Goal: Information Seeking & Learning: Learn about a topic

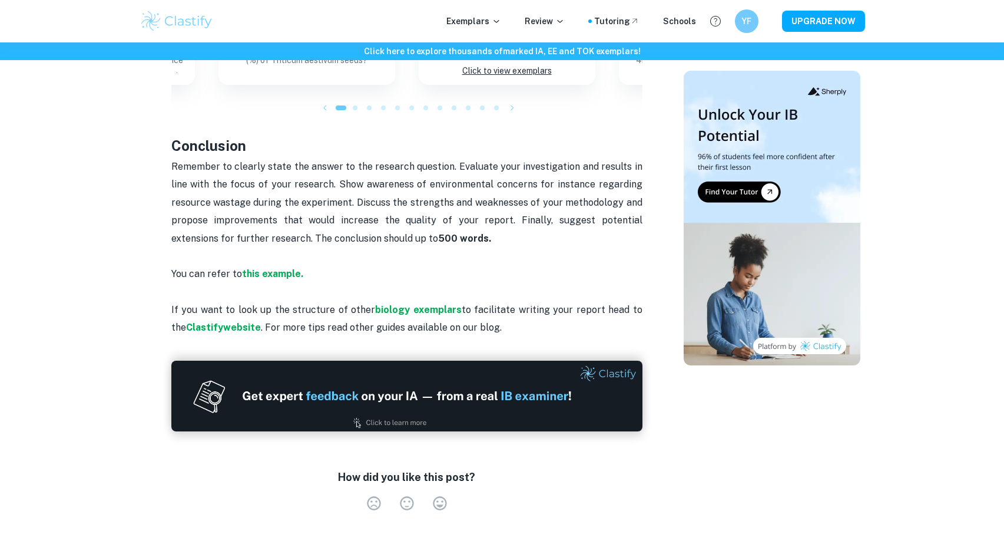
scroll to position [1280, 0]
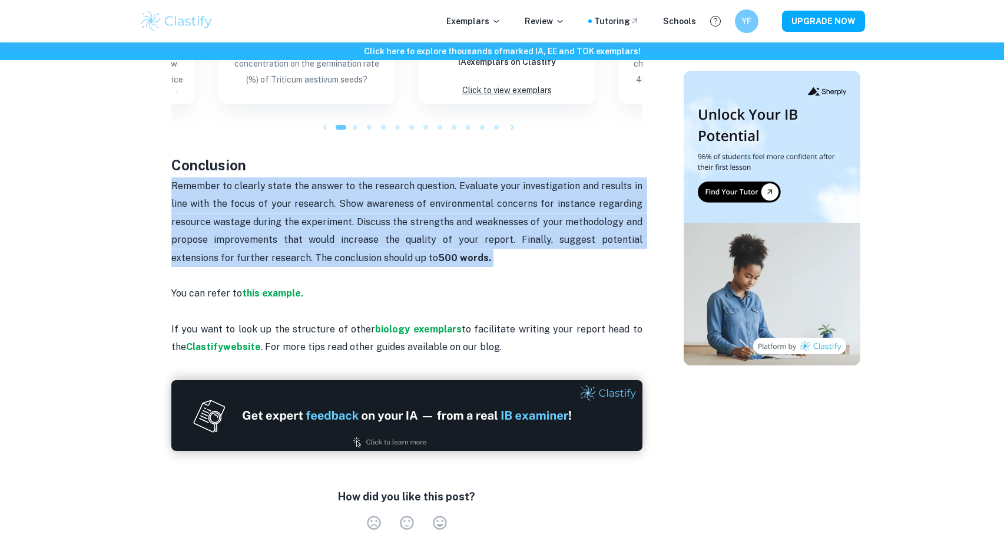
drag, startPoint x: 443, startPoint y: 257, endPoint x: 156, endPoint y: 184, distance: 296.1
copy span "Remember to clearly state the answer to the research question. Evaluate your in…"
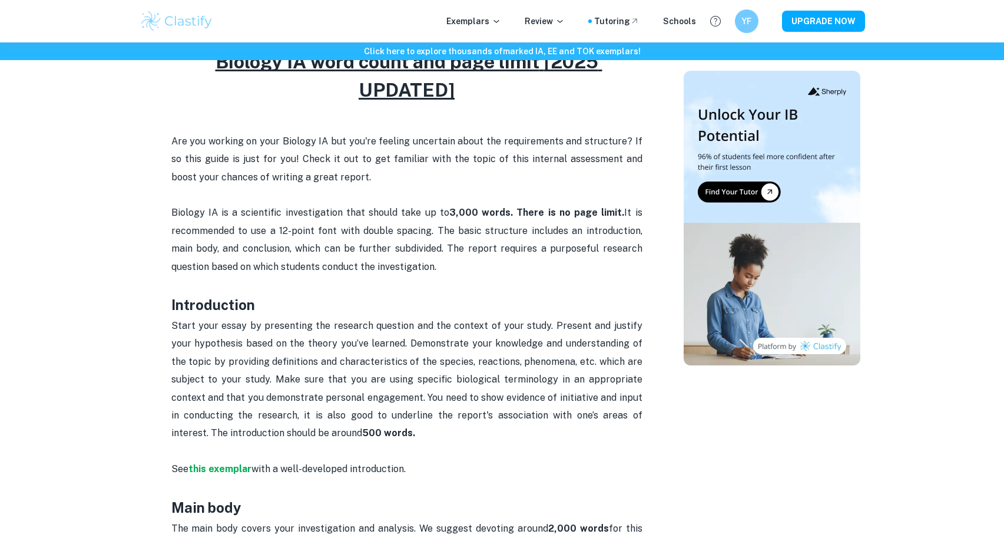
scroll to position [471, 0]
click at [259, 424] on p "Start your essay by presenting the research question and the context of your st…" at bounding box center [406, 387] width 471 height 143
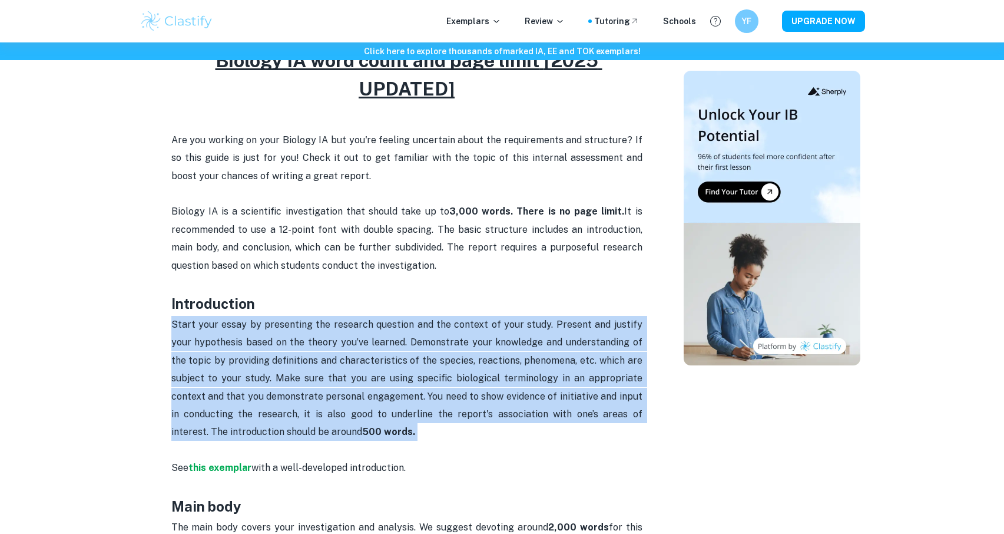
click at [259, 424] on p "Start your essay by presenting the research question and the context of your st…" at bounding box center [406, 387] width 471 height 143
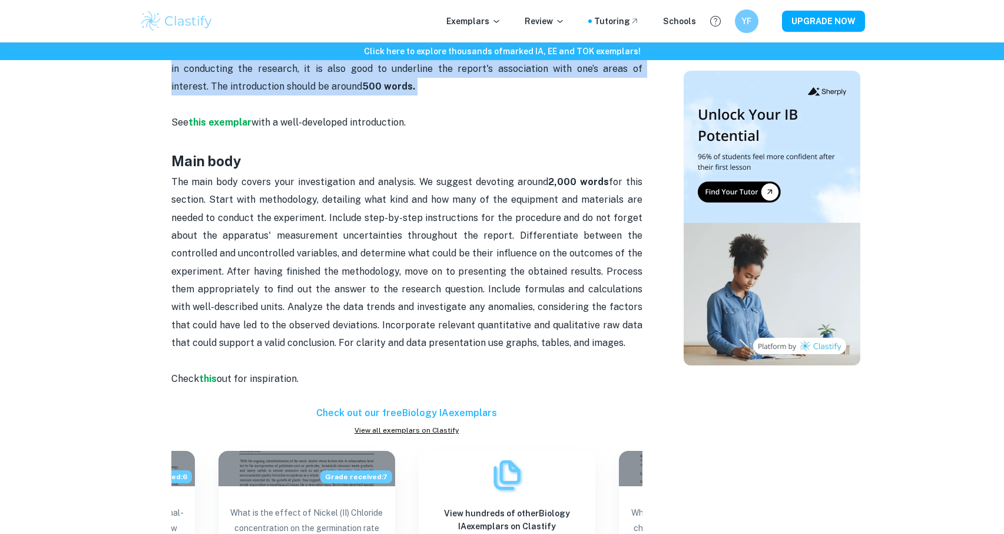
scroll to position [818, 0]
copy span "Start your essay by presenting the research question and the context of your st…"
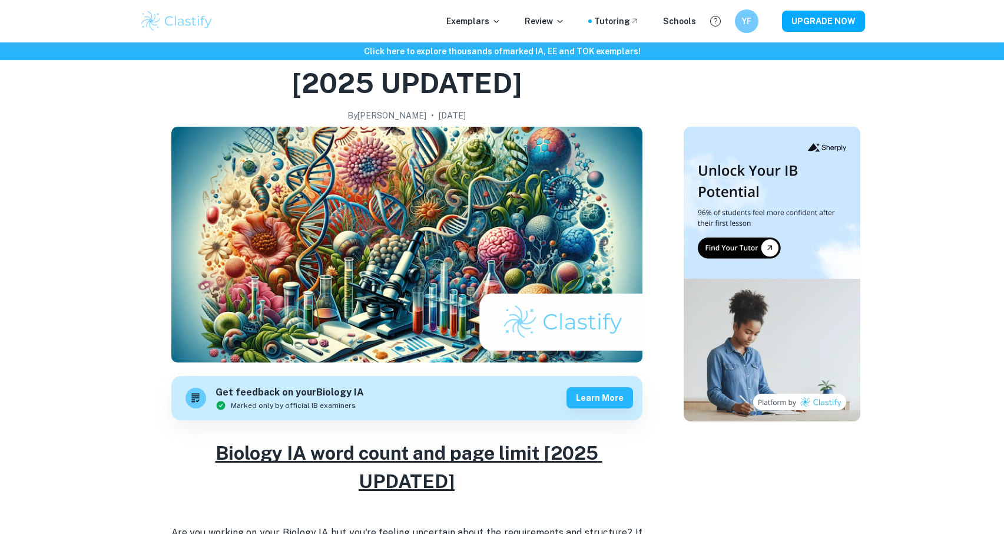
scroll to position [0, 0]
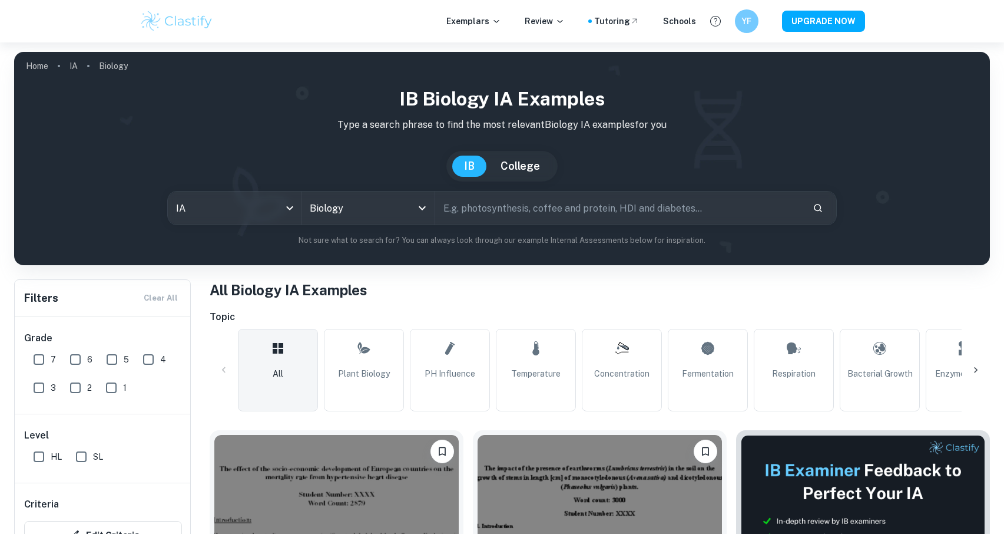
scroll to position [368, 0]
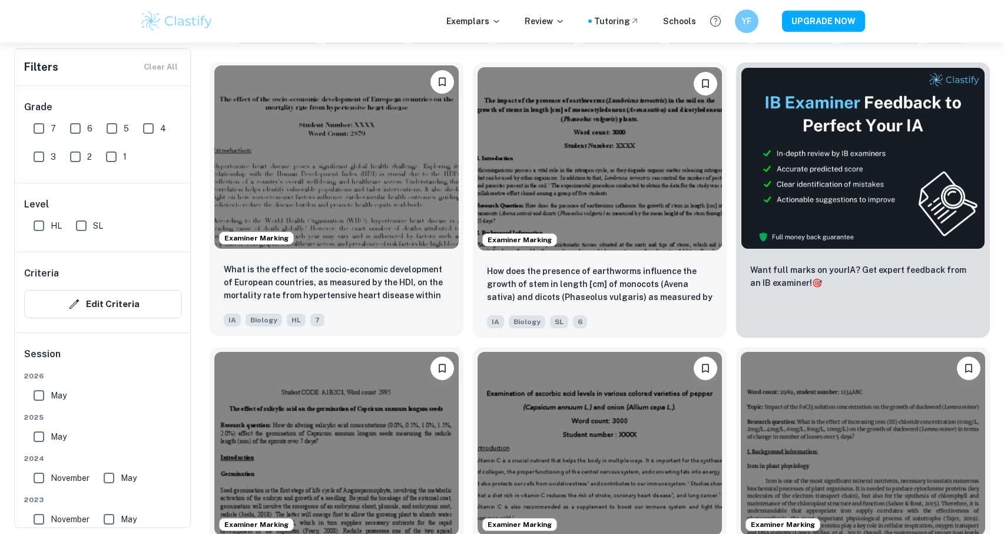
click at [355, 224] on img at bounding box center [336, 156] width 244 height 183
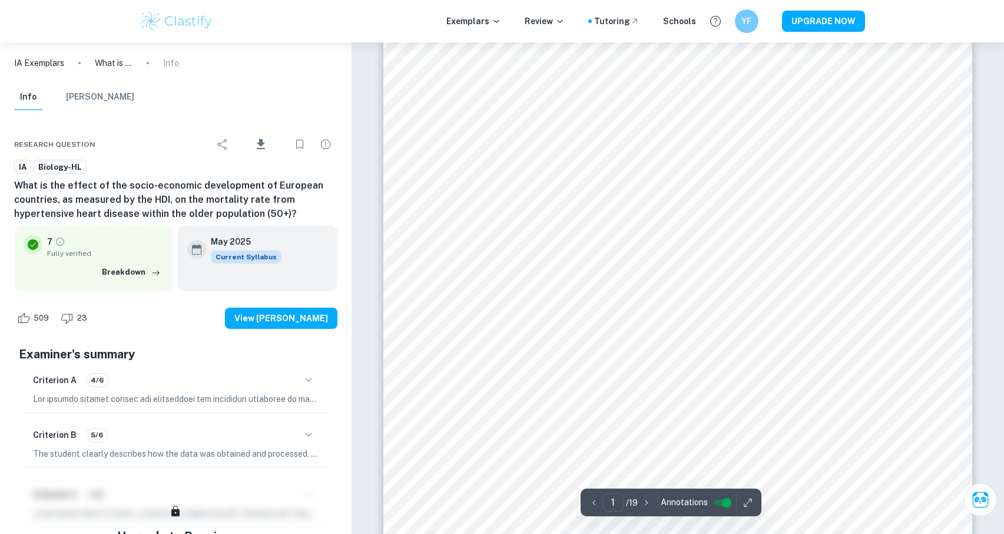
scroll to position [299, 0]
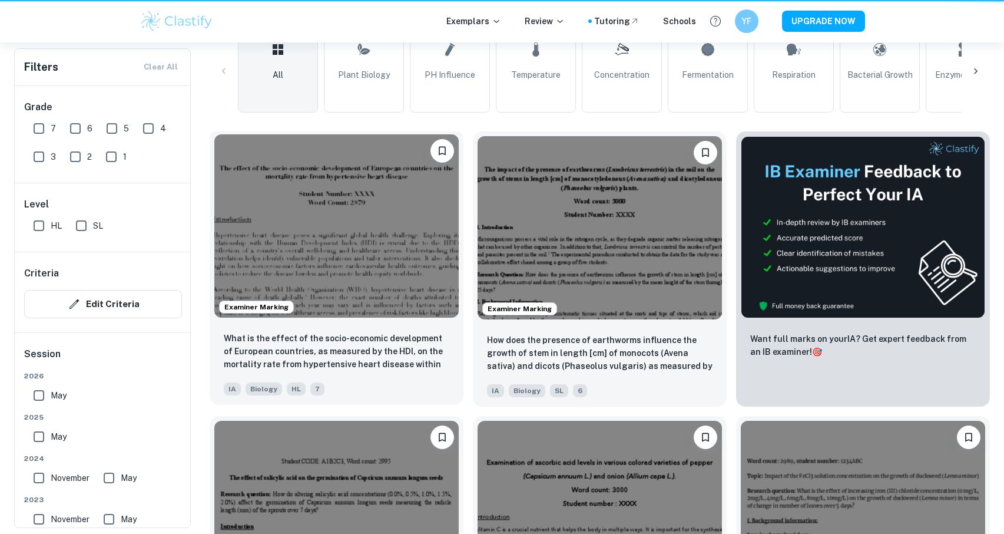
scroll to position [368, 0]
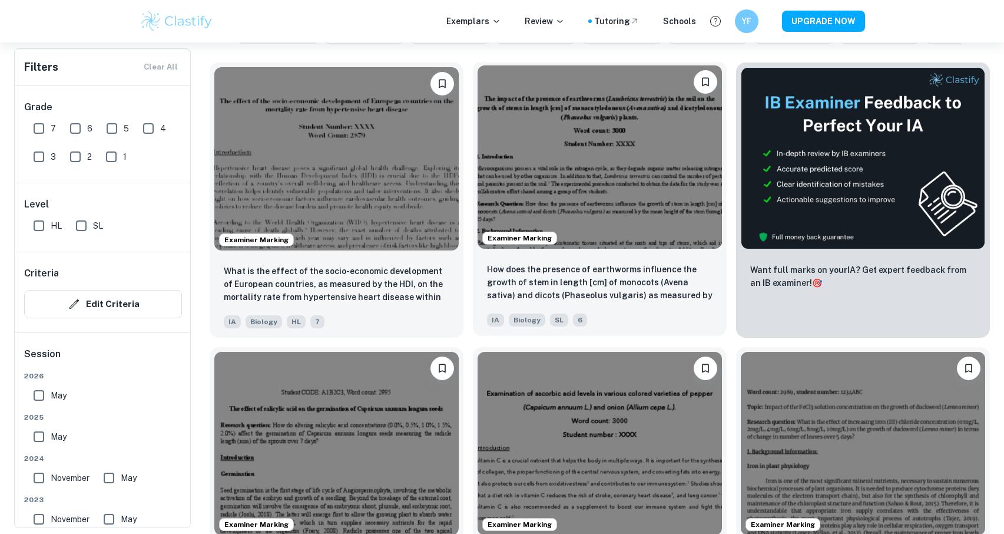
click at [607, 236] on img at bounding box center [600, 156] width 244 height 183
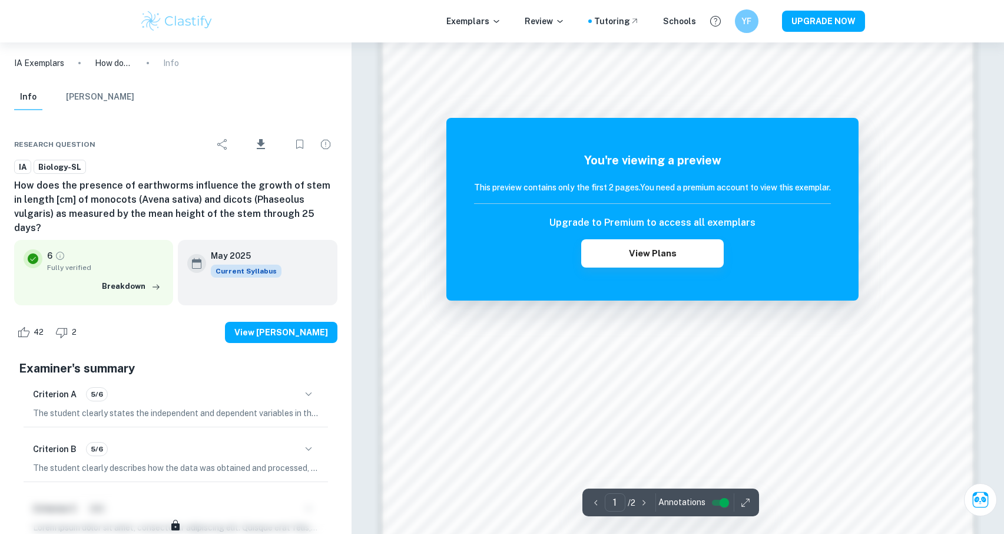
scroll to position [1275, 0]
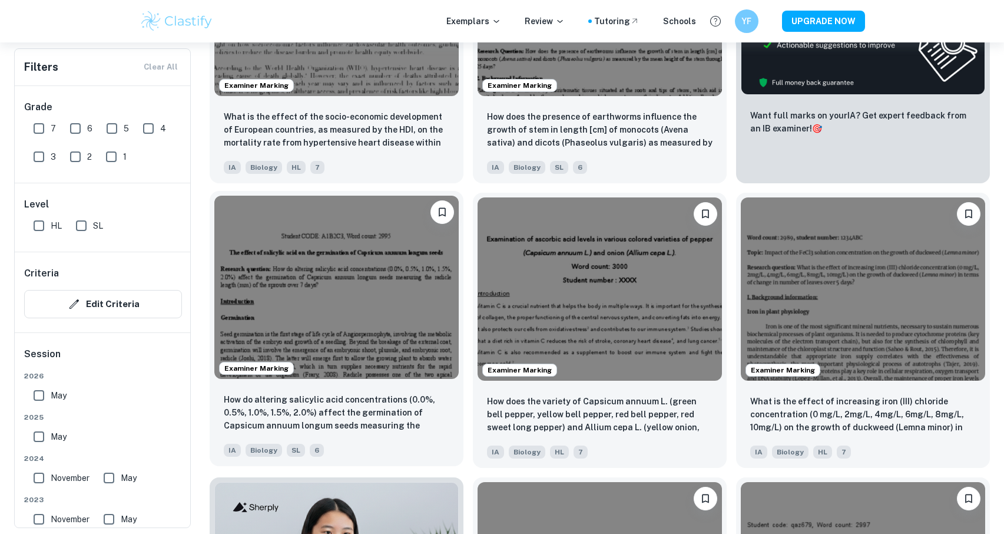
scroll to position [537, 0]
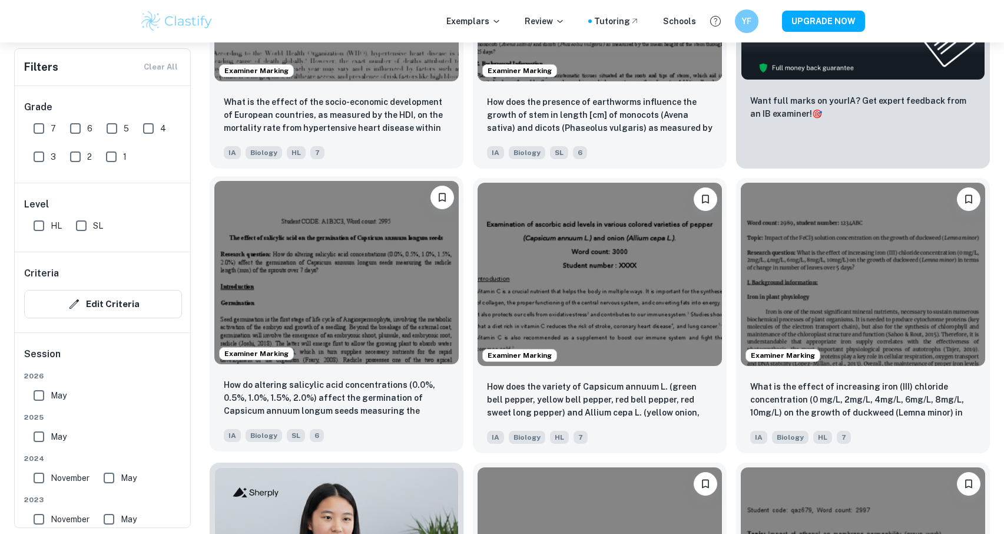
click at [362, 290] on img at bounding box center [336, 272] width 244 height 183
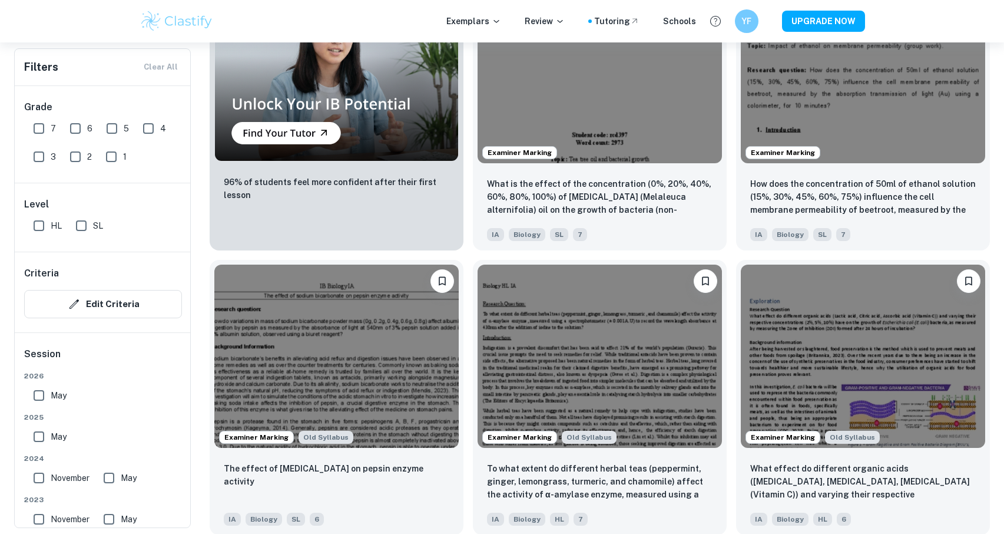
scroll to position [1025, 0]
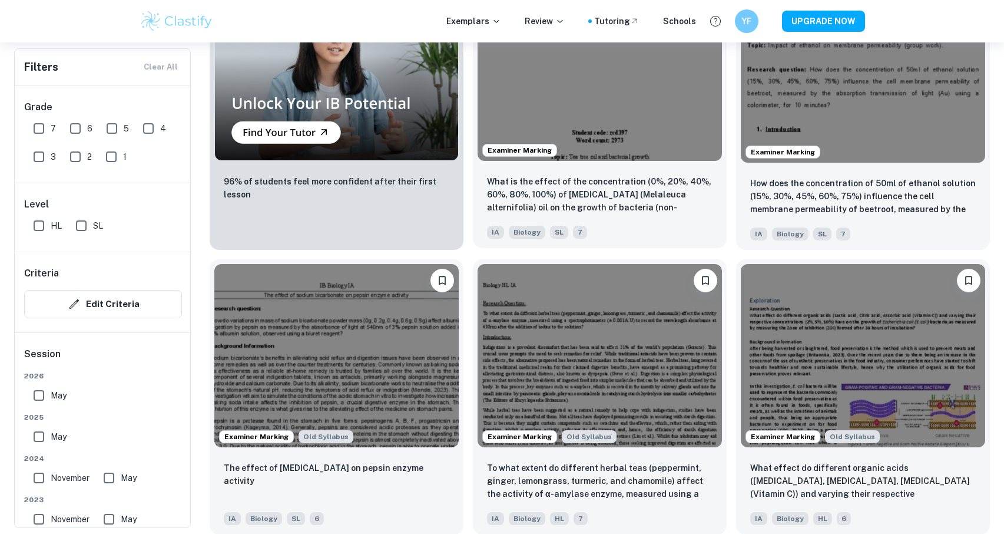
click at [623, 125] on img at bounding box center [600, 68] width 244 height 183
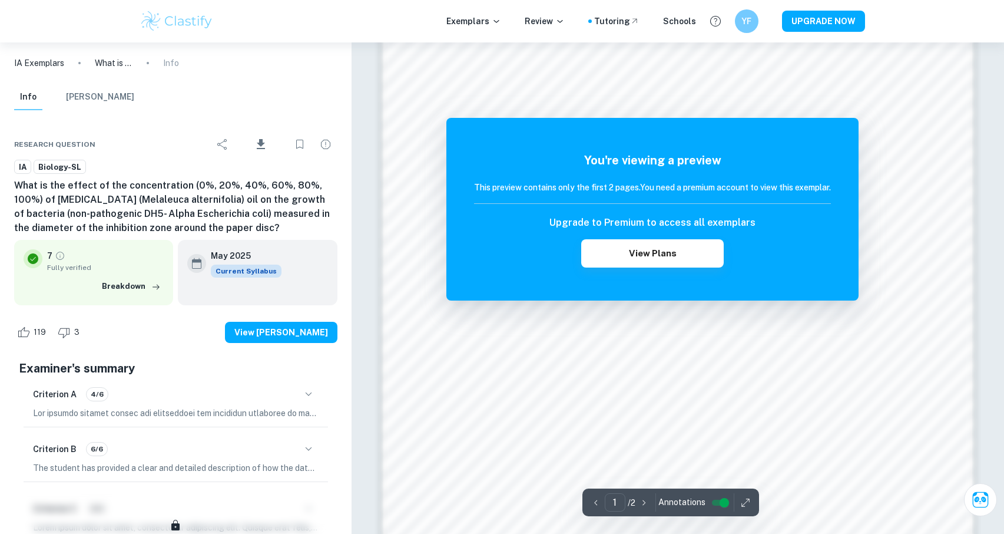
scroll to position [1182, 0]
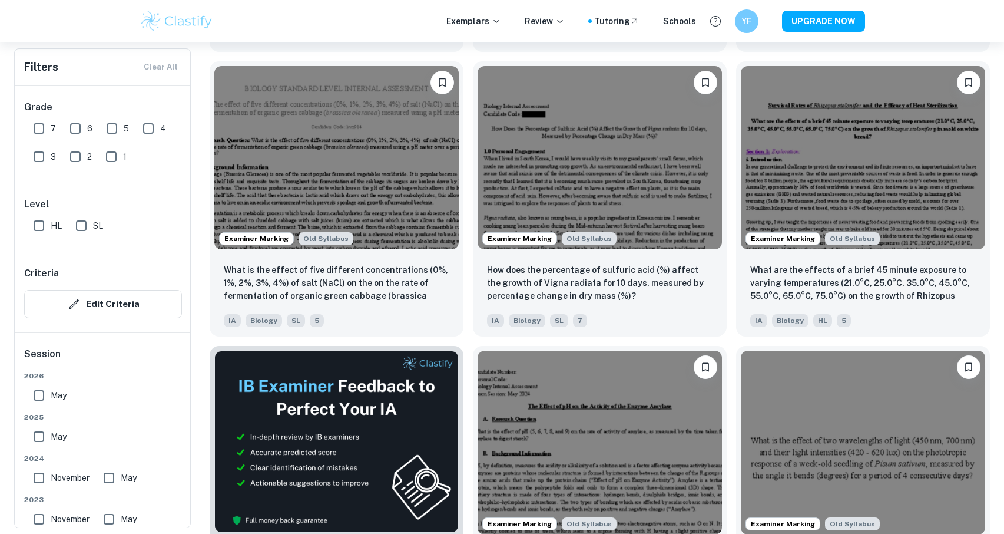
scroll to position [1795, 0]
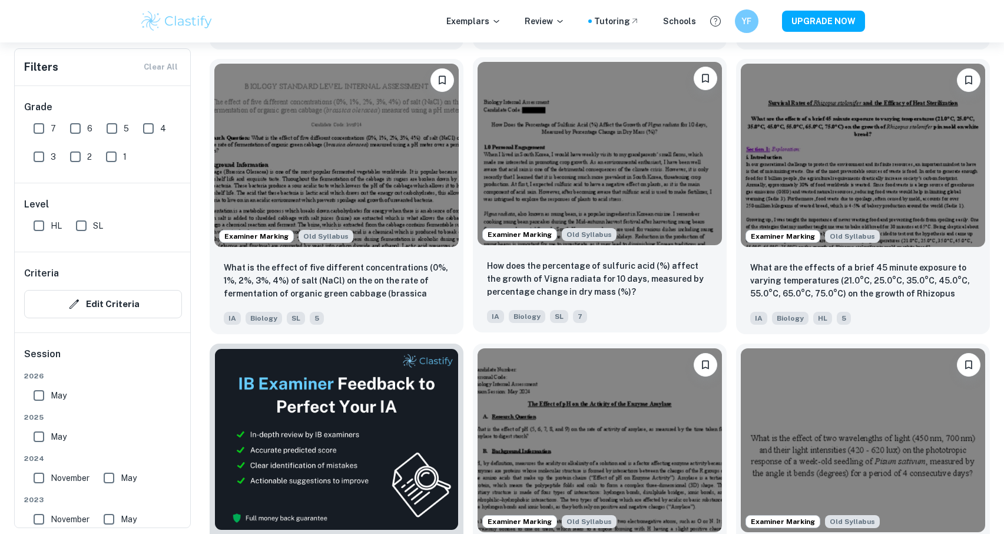
click at [636, 184] on img at bounding box center [600, 153] width 244 height 183
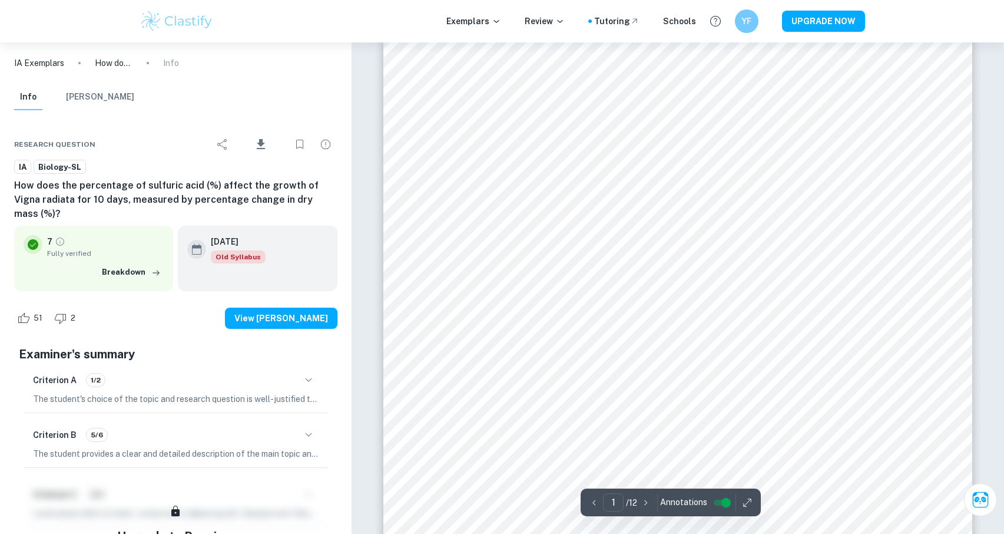
scroll to position [251, 0]
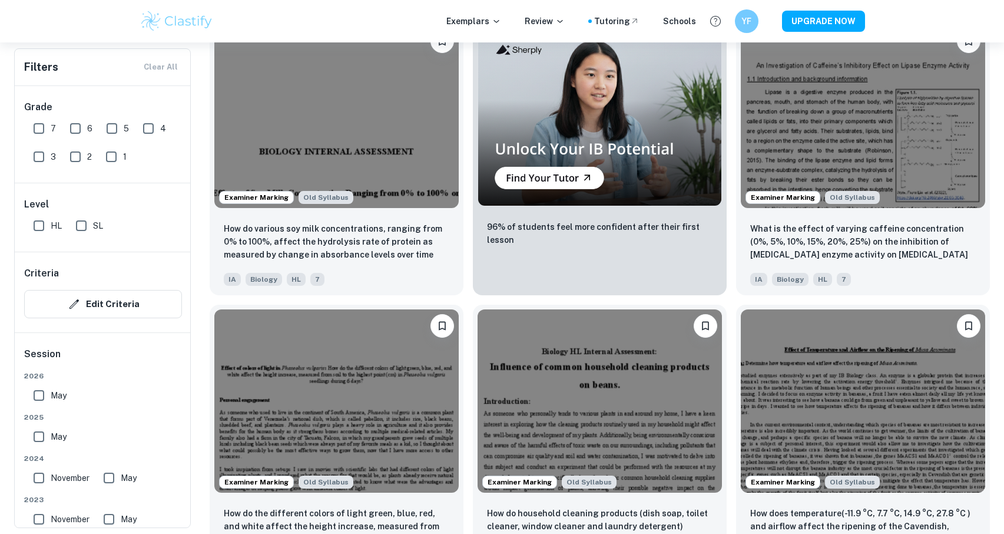
scroll to position [2410, 0]
